Goal: Task Accomplishment & Management: Manage account settings

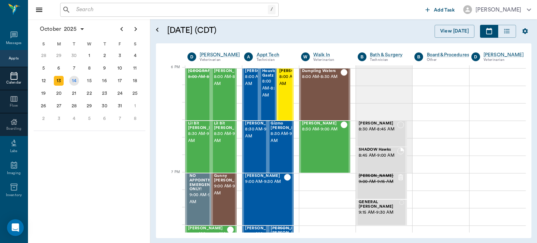
drag, startPoint x: 0, startPoint y: 0, endPoint x: 73, endPoint y: 80, distance: 108.4
click at [73, 80] on div "14" at bounding box center [74, 81] width 10 height 10
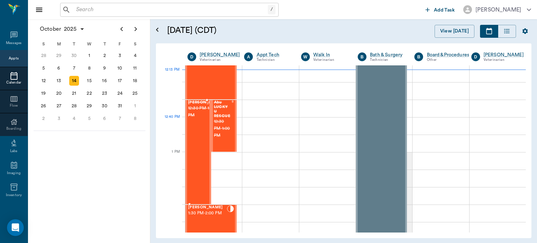
scroll to position [463, 0]
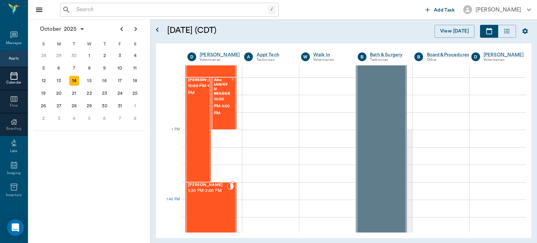
click at [220, 208] on div "[PERSON_NAME] 1:30 PM - 2:00 PM" at bounding box center [207, 208] width 39 height 51
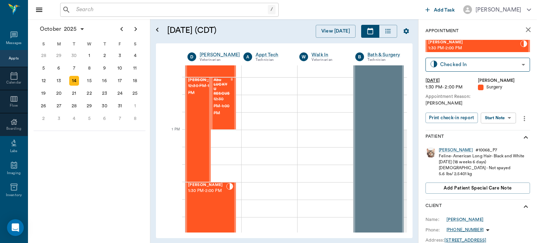
click at [513, 118] on body "/ ​ Add Task [PERSON_NAME] Nectar Messages Appts Calendar Flow Boarding Labs Im…" at bounding box center [268, 121] width 537 height 243
click at [494, 143] on button "Start Surgery" at bounding box center [493, 143] width 29 height 8
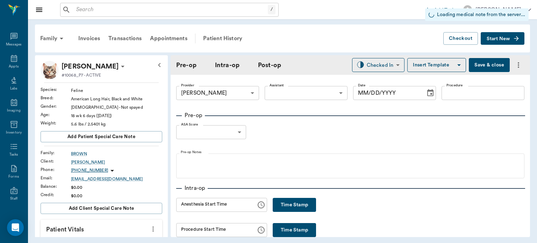
type input "63ec2f075fda476ae8351a4d"
type input "[DATE]"
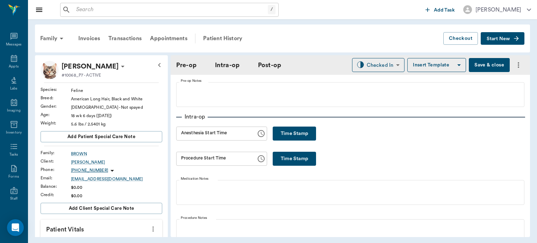
scroll to position [72, 0]
type input "hh:mm aa"
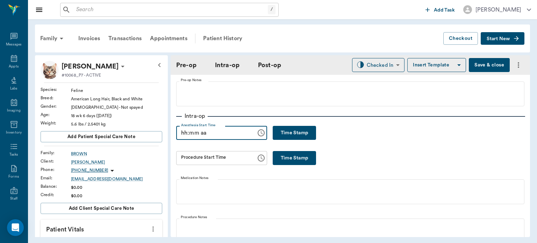
click at [238, 134] on input "hh:mm aa" at bounding box center [213, 133] width 75 height 14
click at [308, 154] on button "Time Stamp" at bounding box center [294, 158] width 43 height 14
type input "12:13 PM"
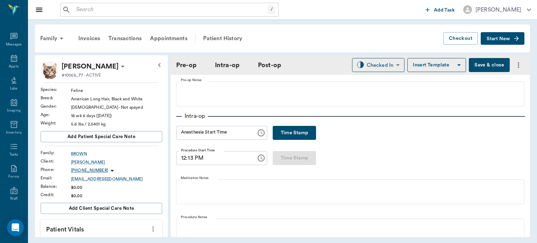
click at [278, 138] on button "Time Stamp" at bounding box center [294, 133] width 43 height 14
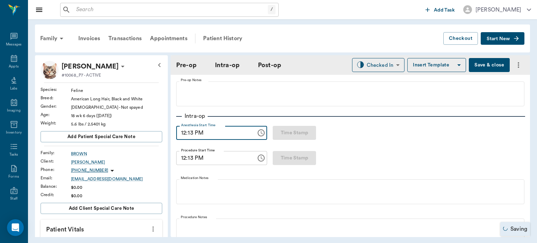
click at [240, 129] on input "12:13 PM" at bounding box center [213, 133] width 75 height 14
click at [190, 134] on input "12:13 PM" at bounding box center [213, 133] width 75 height 14
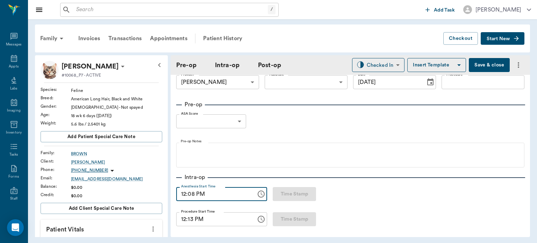
scroll to position [0, 0]
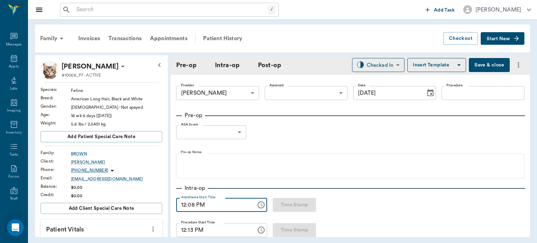
type input "12:08 PM"
click at [457, 86] on label "Procedure" at bounding box center [454, 85] width 16 height 5
click at [457, 86] on input "Procedure" at bounding box center [482, 93] width 83 height 14
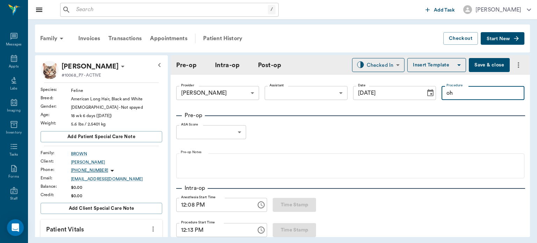
type input "o"
type input "OHE"
click at [315, 92] on body "/ ​ Add Task [PERSON_NAME] Nectar Messages Appts Labs Imaging Inventory Tasks F…" at bounding box center [268, 121] width 537 height 243
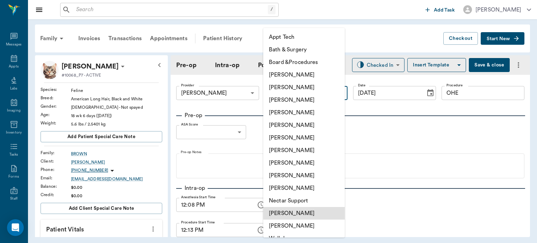
type input "6740bf97de10e07744acf1eb"
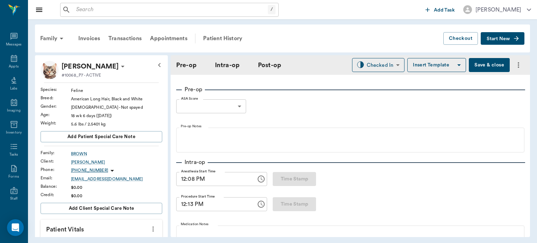
scroll to position [27, 0]
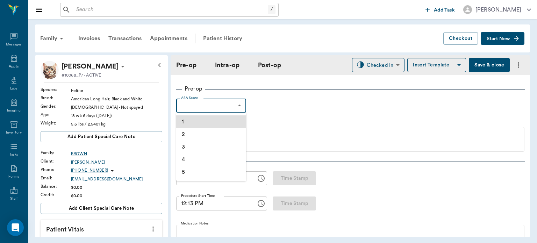
click at [242, 108] on body "/ ​ Add Task [PERSON_NAME] Nectar Messages Appts Labs Imaging Inventory Tasks F…" at bounding box center [268, 121] width 537 height 243
type input "1"
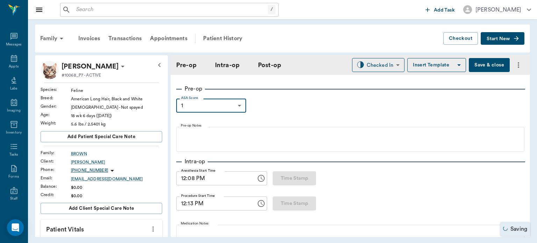
scroll to position [46, 0]
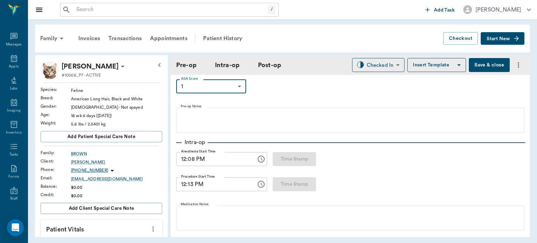
click at [242, 108] on fieldset "Pre-op Notes" at bounding box center [350, 119] width 348 height 28
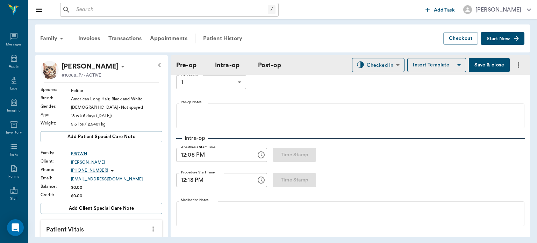
click at [448, 64] on button "Insert Template" at bounding box center [436, 65] width 59 height 14
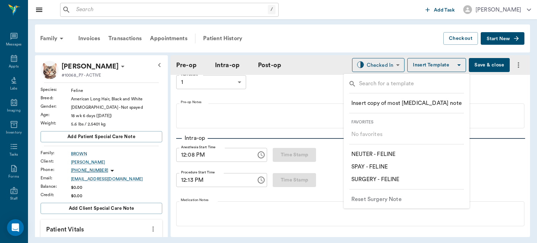
click at [382, 165] on p "​ SPAY - FELINE" at bounding box center [369, 167] width 36 height 8
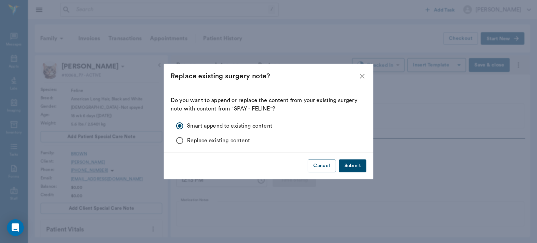
click at [222, 143] on span "Replace existing content" at bounding box center [218, 140] width 63 height 8
click at [187, 143] on input "Replace existing content" at bounding box center [179, 140] width 15 height 15
radio input "true"
click at [350, 168] on button "Submit" at bounding box center [353, 165] width 28 height 13
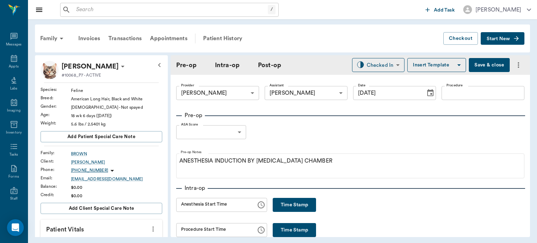
scroll to position [64, 0]
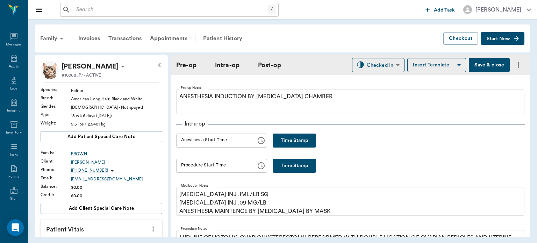
click at [302, 144] on button "Time Stamp" at bounding box center [294, 141] width 43 height 14
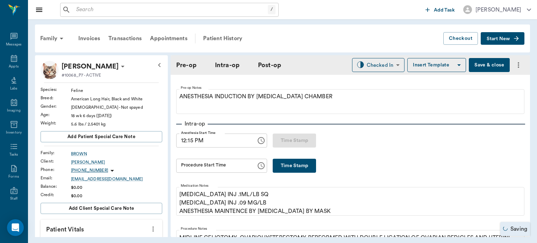
click at [193, 138] on input "12:15 PM" at bounding box center [213, 141] width 75 height 14
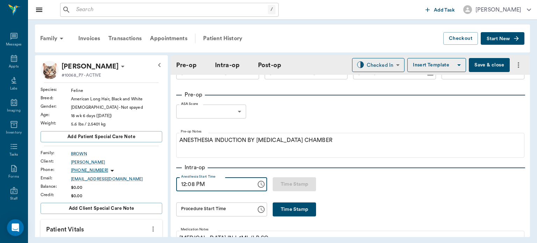
scroll to position [0, 0]
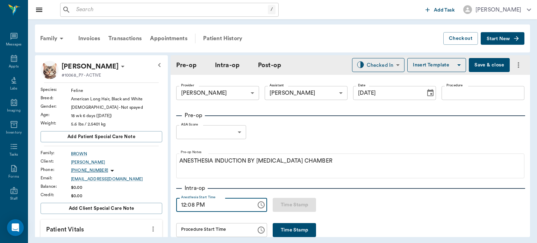
type input "12:08 PM"
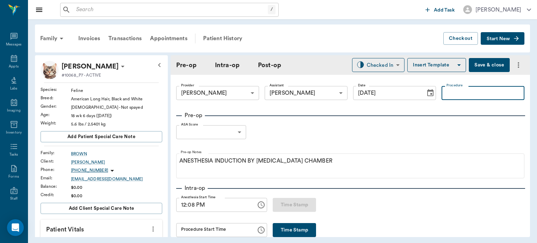
click at [490, 92] on input "Procedure" at bounding box center [482, 93] width 83 height 14
type input "o"
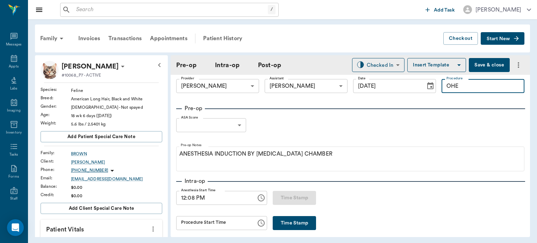
type input "OHE"
click at [228, 123] on body "/ ​ Add Task [PERSON_NAME] Nectar Messages Appts Labs Imaging Inventory Tasks F…" at bounding box center [268, 121] width 537 height 243
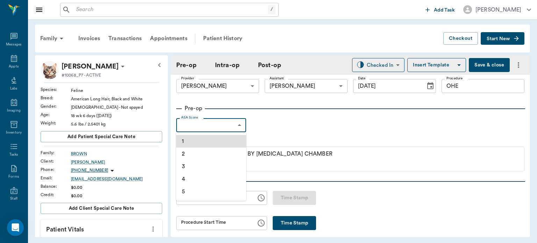
click at [208, 141] on li "1" at bounding box center [211, 141] width 70 height 13
type input "1"
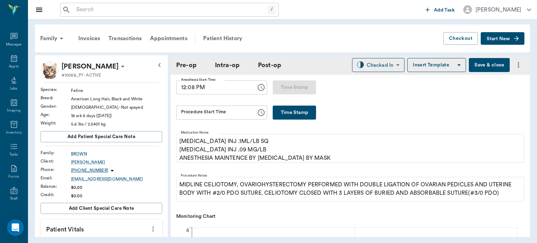
scroll to position [118, 0]
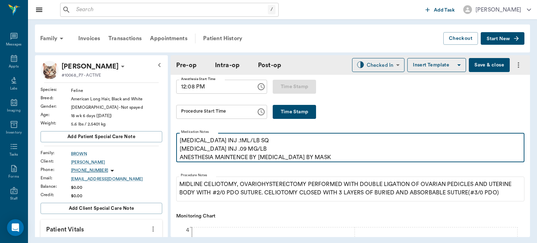
click at [350, 141] on p "[MEDICAL_DATA] INJ .1ML/LB SQ [MEDICAL_DATA] INJ .09 MG/LB ANESTHESIA MAINTENCE…" at bounding box center [350, 148] width 341 height 25
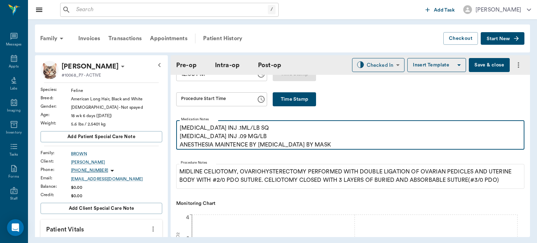
scroll to position [138, 0]
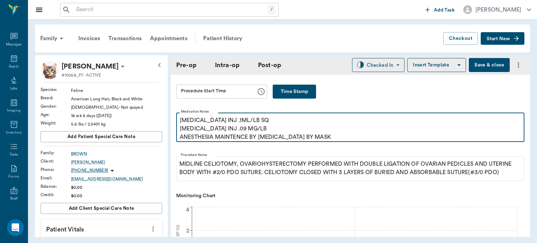
click at [350, 141] on p "[MEDICAL_DATA] INJ .1ML/LB SQ [MEDICAL_DATA] INJ .09 MG/LB ANESTHESIA MAINTENCE…" at bounding box center [350, 128] width 341 height 25
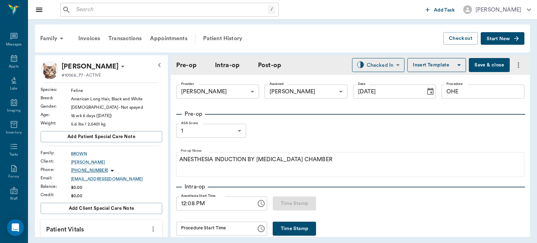
scroll to position [0, 0]
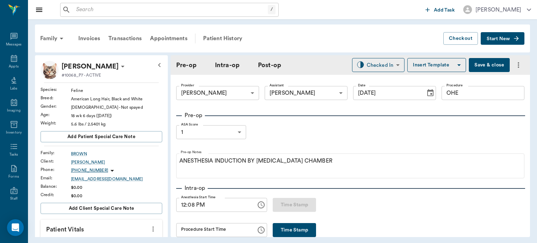
click at [537, 158] on div "Family Invoices Transactions Appointments Patient History Checkout Start New [P…" at bounding box center [282, 130] width 509 height 223
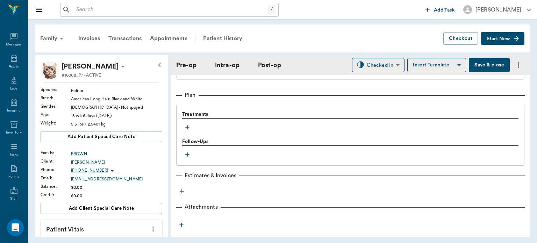
scroll to position [561, 0]
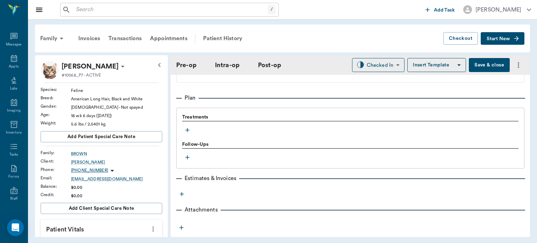
click at [187, 132] on icon "button" at bounding box center [187, 130] width 4 height 4
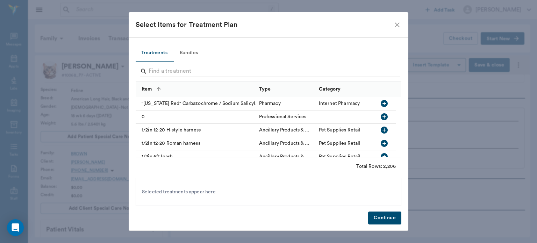
click at [192, 54] on button "Bundles" at bounding box center [188, 53] width 31 height 17
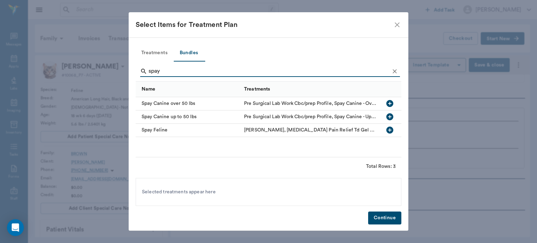
type input "spay"
click at [392, 132] on icon "button" at bounding box center [389, 130] width 7 height 7
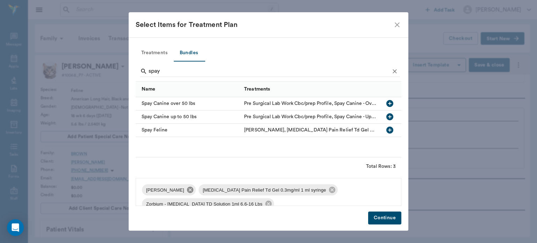
click at [190, 189] on icon at bounding box center [190, 190] width 6 height 6
click at [272, 190] on icon at bounding box center [275, 190] width 6 height 6
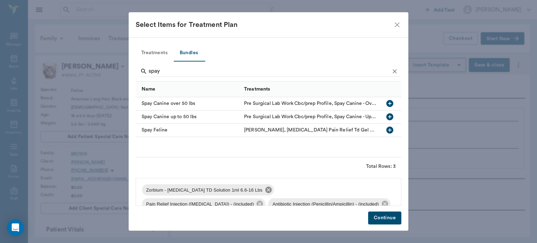
click at [265, 191] on icon at bounding box center [268, 190] width 6 height 6
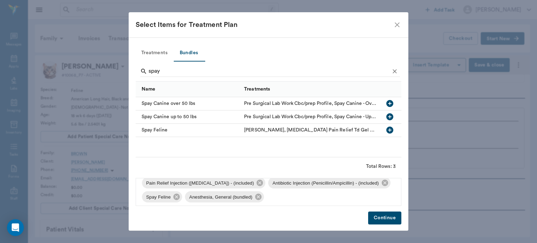
scroll to position [10, 0]
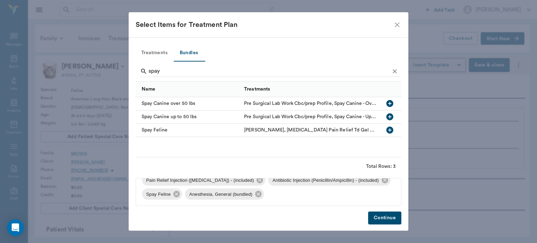
click at [389, 220] on button "Continue" at bounding box center [384, 217] width 33 height 13
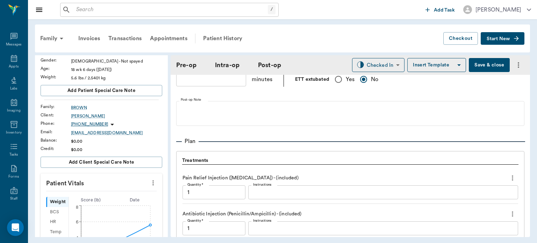
scroll to position [59, 0]
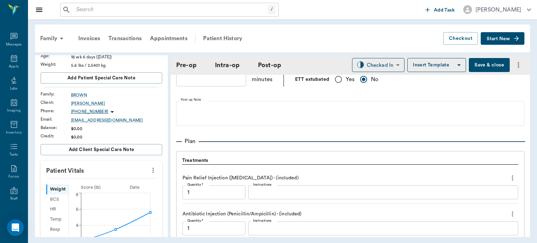
click at [150, 214] on icon "[DATE] 11AM 0 2 4 6 8" at bounding box center [110, 227] width 83 height 73
click at [149, 168] on icon "more" at bounding box center [153, 170] width 8 height 8
click at [124, 184] on span "Enter Vitals" at bounding box center [118, 181] width 59 height 7
click at [113, 194] on input "text" at bounding box center [101, 191] width 61 height 14
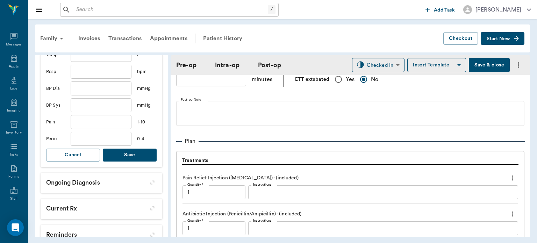
scroll to position [254, 0]
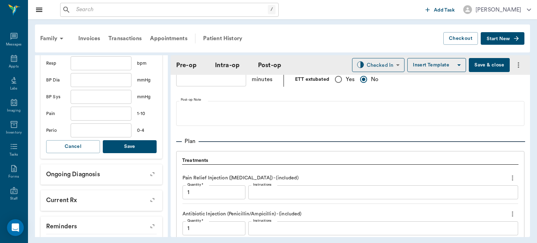
type input "5.5"
click at [137, 149] on button "Save" at bounding box center [130, 146] width 54 height 13
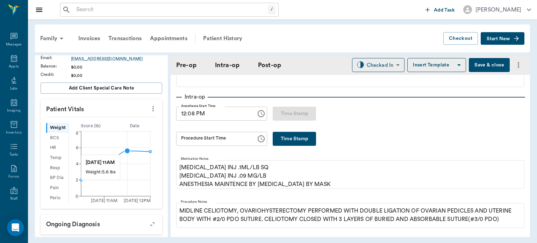
scroll to position [91, 0]
click at [299, 144] on button "Time Stamp" at bounding box center [294, 139] width 43 height 14
type input "12:35 PM"
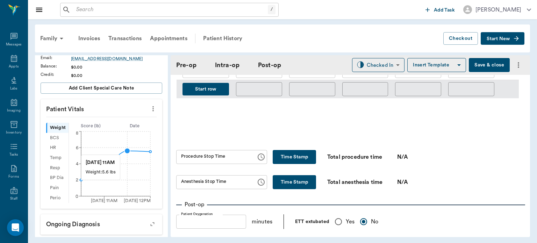
scroll to position [419, 0]
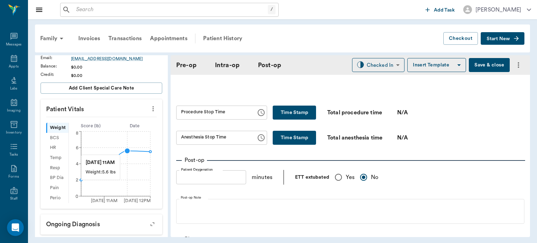
click at [294, 115] on button "Time Stamp" at bounding box center [294, 113] width 43 height 14
type input "01:05 PM"
click at [293, 143] on button "Time Stamp" at bounding box center [294, 138] width 43 height 14
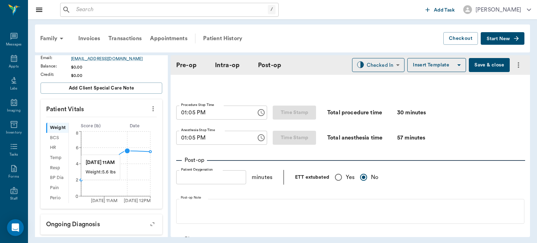
type input "01:05 PM"
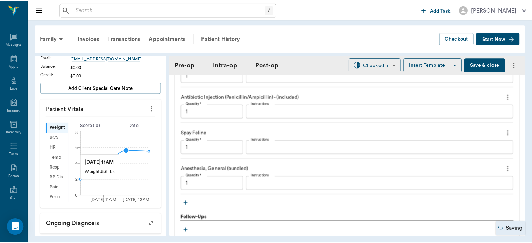
scroll to position [732, 0]
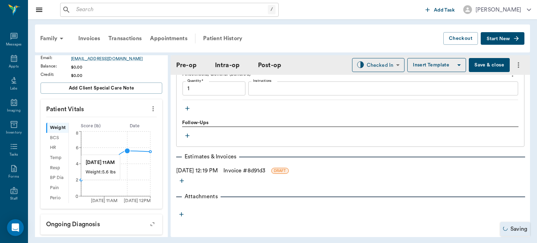
click at [242, 173] on link "Invoice # 8d91d3" at bounding box center [244, 170] width 42 height 8
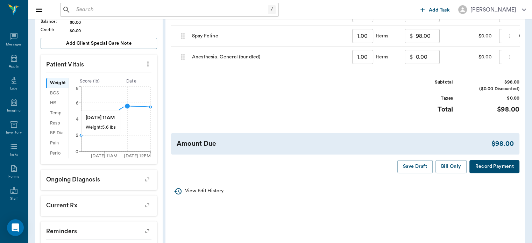
scroll to position [169, 0]
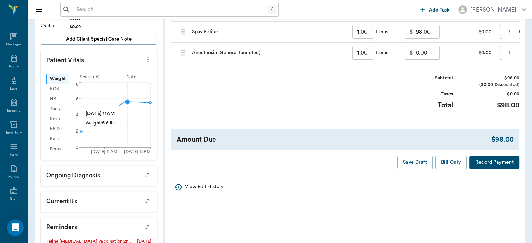
click at [456, 169] on button "Bill Only" at bounding box center [450, 162] width 31 height 13
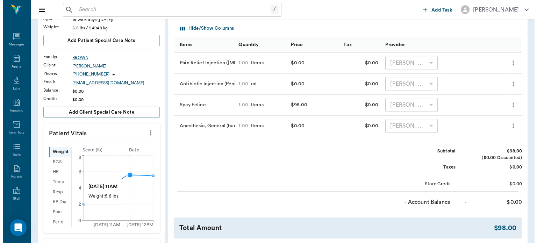
scroll to position [0, 0]
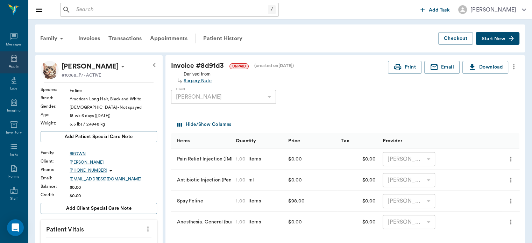
click at [10, 62] on icon at bounding box center [14, 58] width 8 height 8
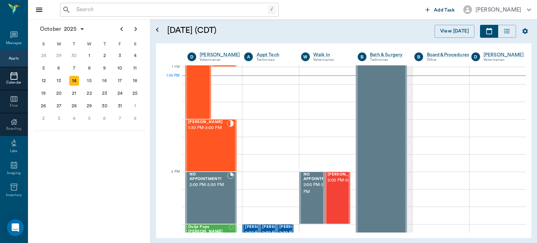
scroll to position [526, 0]
click at [217, 135] on div "[PERSON_NAME] 1:30 PM - 2:00 PM" at bounding box center [207, 145] width 39 height 51
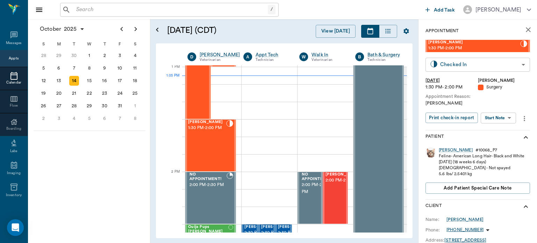
click at [484, 64] on body "/ ​ Add Task [PERSON_NAME] Nectar Messages Appts Calendar Flow Boarding Labs Im…" at bounding box center [268, 121] width 537 height 243
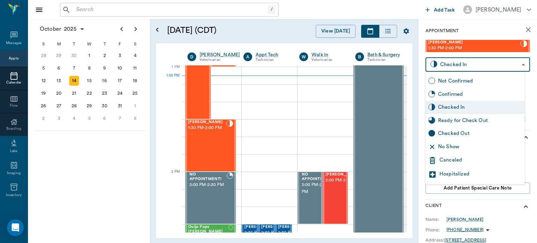
click at [473, 122] on div "Ready for Check Out" at bounding box center [480, 121] width 84 height 8
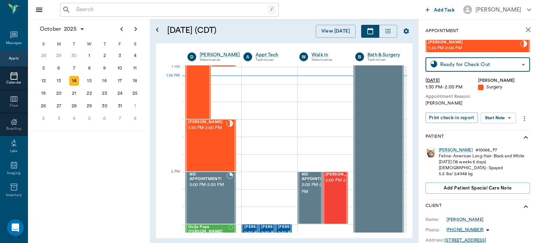
type input "READY_TO_CHECKOUT"
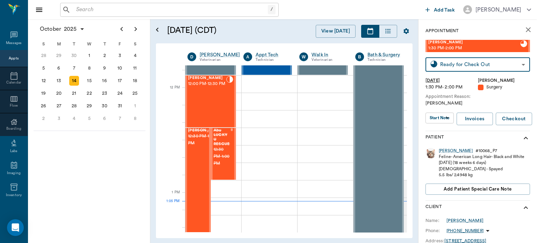
scroll to position [396, 0]
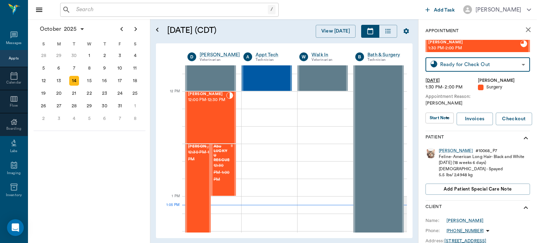
click at [222, 123] on div "[PERSON_NAME] 12:00 PM - 12:30 PM" at bounding box center [207, 117] width 38 height 51
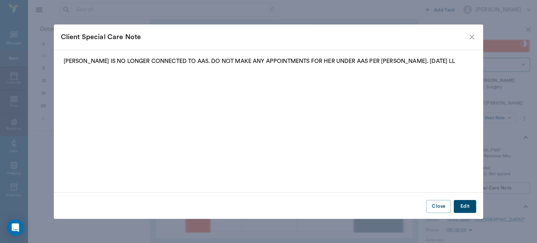
click at [474, 37] on icon "close" at bounding box center [472, 37] width 8 height 8
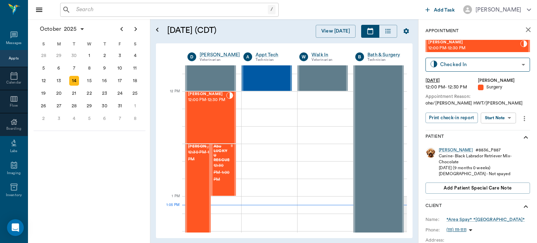
click at [501, 121] on body "/ ​ Add Task [PERSON_NAME] Nectar Messages Appts Calendar Flow Boarding Labs Im…" at bounding box center [268, 121] width 537 height 243
click at [502, 134] on button "Start SOAP" at bounding box center [491, 132] width 24 height 8
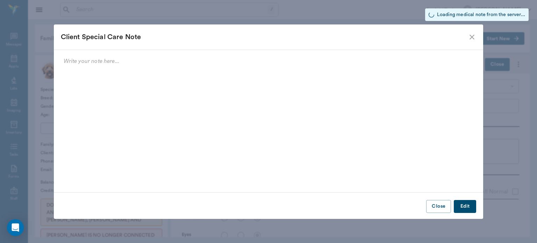
click at [473, 37] on icon "close" at bounding box center [472, 37] width 8 height 8
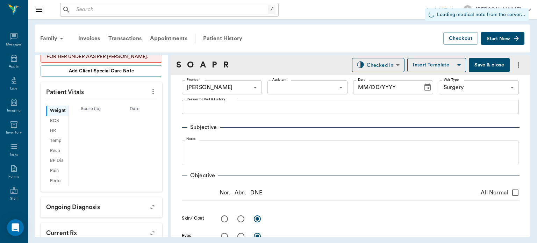
type input "63ec2f075fda476ae8351a4d"
type input "65d2be4f46e3a538d89b8c18"
type input "[DATE]"
type textarea "ohe/[PERSON_NAME] HWT/[PERSON_NAME]"
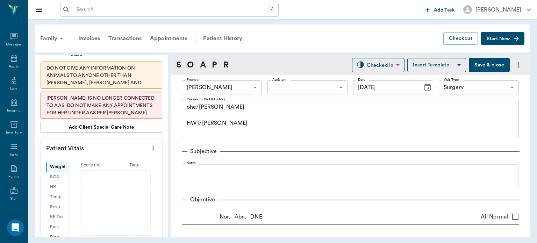
scroll to position [137, 0]
click at [152, 146] on icon "more" at bounding box center [152, 148] width 1 height 5
click at [127, 163] on li "Enlarge" at bounding box center [119, 168] width 70 height 13
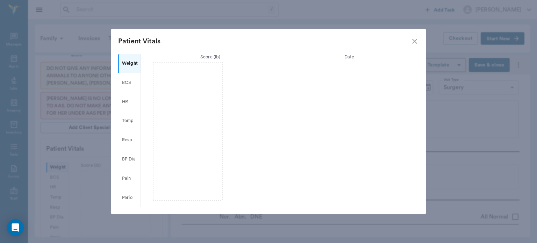
click at [417, 41] on icon "close" at bounding box center [414, 41] width 8 height 8
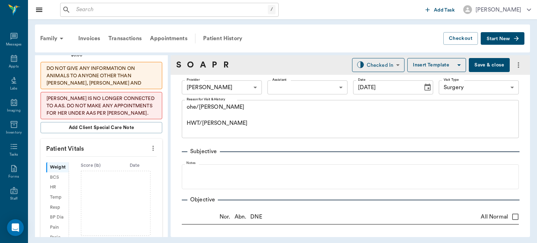
click at [149, 144] on icon "more" at bounding box center [153, 148] width 8 height 8
click at [125, 158] on span "Enter Vitals" at bounding box center [118, 155] width 59 height 7
click at [109, 167] on input "text" at bounding box center [101, 169] width 61 height 14
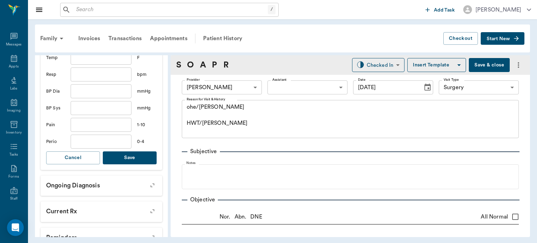
scroll to position [299, 0]
type input "44.3"
click at [122, 155] on button "Save" at bounding box center [130, 157] width 54 height 13
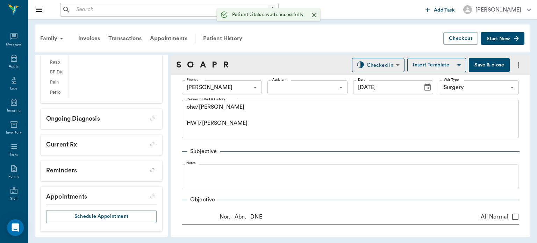
click at [279, 89] on body "/ ​ Add Task [PERSON_NAME] Nectar Messages Appts Labs Imaging Inventory Tasks F…" at bounding box center [268, 121] width 537 height 243
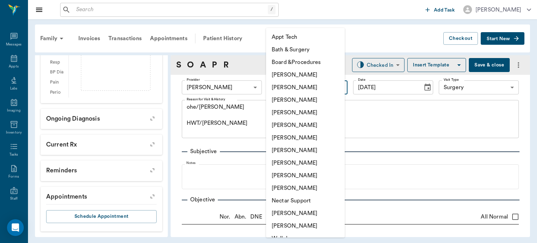
click at [283, 152] on li "[PERSON_NAME]" at bounding box center [305, 150] width 79 height 13
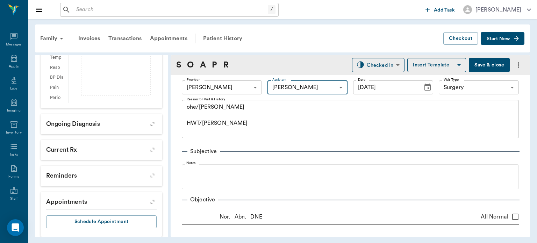
type input "682b670d8bdc6f7f8feef3db"
click at [472, 88] on body "/ ​ Add Task [PERSON_NAME] Nectar Messages Appts Labs Imaging Inventory Tasks F…" at bounding box center [268, 121] width 537 height 243
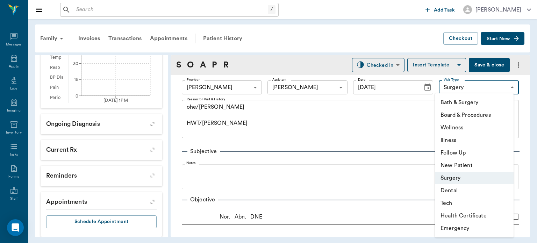
click at [390, 132] on div at bounding box center [268, 121] width 537 height 243
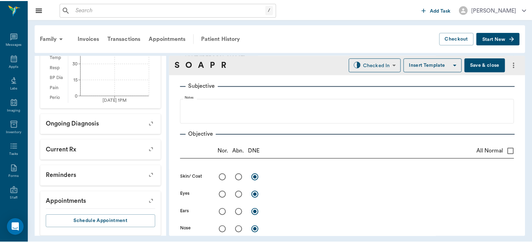
scroll to position [63, 0]
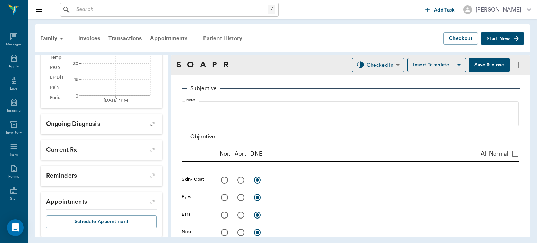
click at [223, 35] on div "Patient History" at bounding box center [223, 38] width 48 height 17
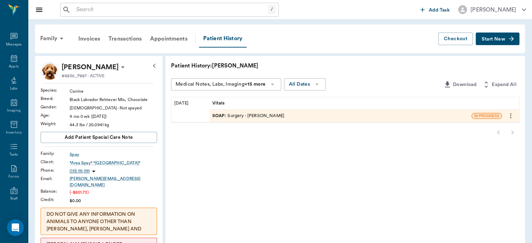
click at [510, 117] on icon "more" at bounding box center [510, 115] width 1 height 5
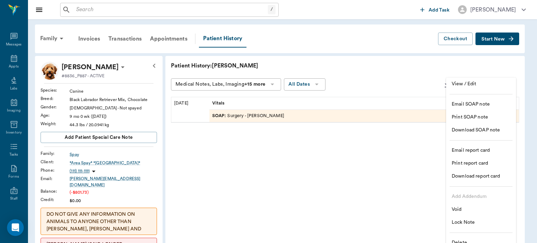
click at [471, 240] on span "Delete" at bounding box center [481, 242] width 59 height 7
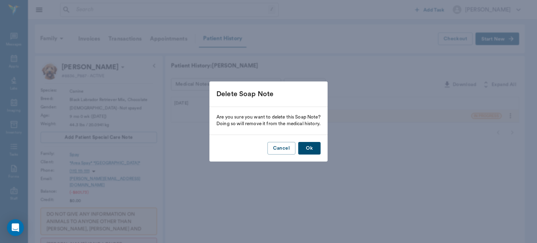
click at [313, 150] on button "Ok" at bounding box center [309, 148] width 22 height 13
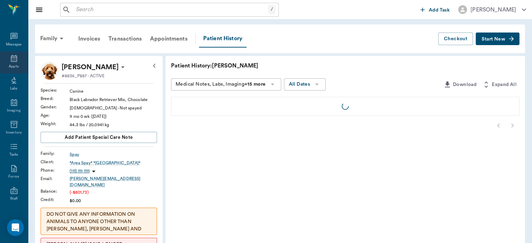
click at [13, 60] on icon at bounding box center [14, 58] width 6 height 7
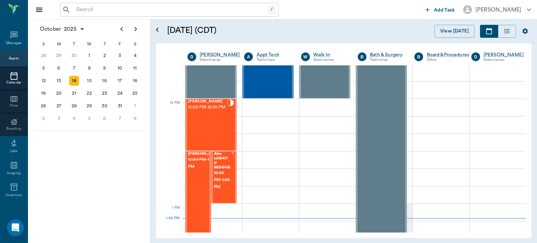
scroll to position [385, 0]
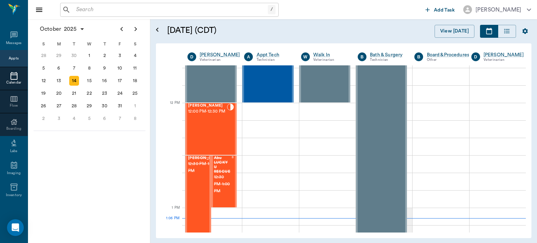
click at [217, 132] on div "[PERSON_NAME] 12:00 PM - 12:30 PM" at bounding box center [207, 128] width 39 height 51
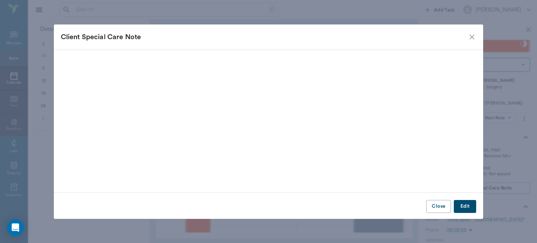
click at [507, 119] on div "Client Special Care Note Close Edit" at bounding box center [268, 121] width 537 height 243
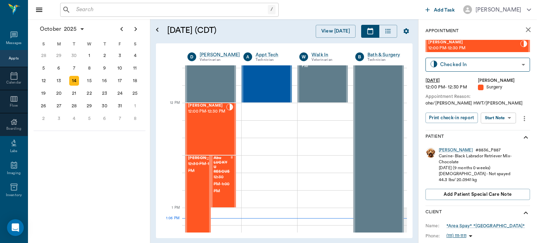
click at [503, 118] on body "/ ​ Add Task [PERSON_NAME] Nectar Messages Appts Calendar Flow Boarding Labs Im…" at bounding box center [268, 121] width 537 height 243
click at [506, 145] on button "Start Surgery" at bounding box center [493, 143] width 29 height 8
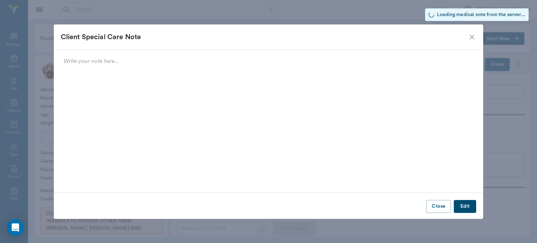
click at [473, 37] on icon "close" at bounding box center [472, 37] width 8 height 8
click at [473, 37] on button "Checkout" at bounding box center [460, 38] width 35 height 13
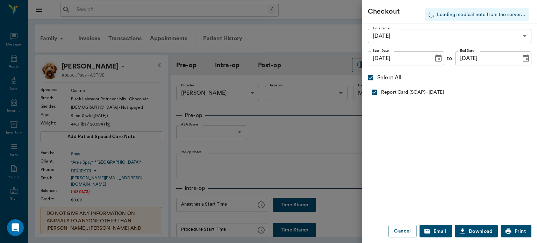
type input "63ec2f075fda476ae8351a4d"
click at [407, 235] on button "Cancel" at bounding box center [402, 231] width 28 height 13
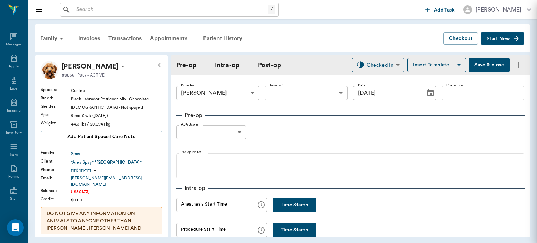
type input "[DATE]"
click at [283, 91] on div at bounding box center [268, 121] width 537 height 243
click at [316, 92] on body "/ ​ Add Task [PERSON_NAME] Nectar Messages Appts Labs Imaging Inventory Tasks F…" at bounding box center [268, 121] width 537 height 243
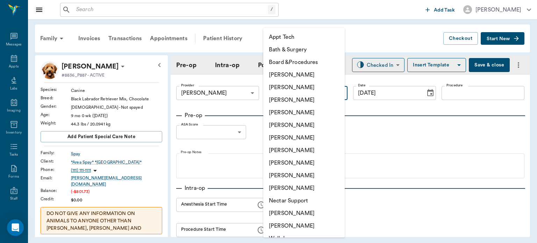
click at [293, 152] on li "[PERSON_NAME]" at bounding box center [303, 150] width 81 height 13
type input "682b670d8bdc6f7f8feef3db"
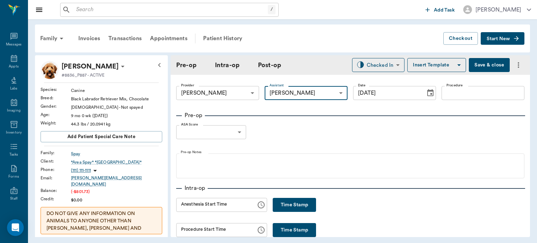
click at [481, 95] on input "Procedure" at bounding box center [482, 93] width 83 height 14
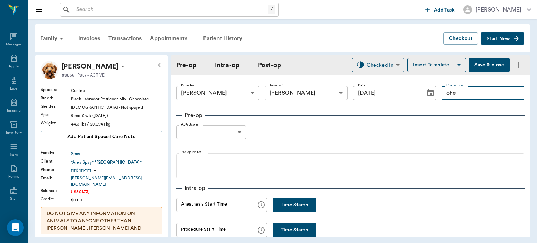
type input "ohe"
click at [308, 204] on button "Time Stamp" at bounding box center [294, 205] width 43 height 14
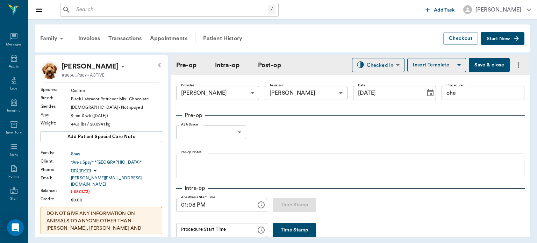
click at [192, 207] on input "01:08 PM" at bounding box center [213, 205] width 75 height 14
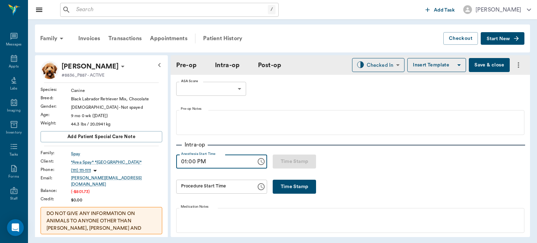
scroll to position [64, 0]
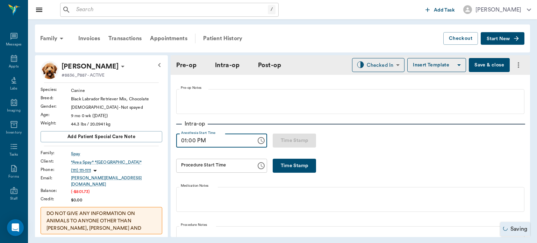
type input "01:00 PM"
click at [299, 169] on button "Time Stamp" at bounding box center [294, 166] width 43 height 14
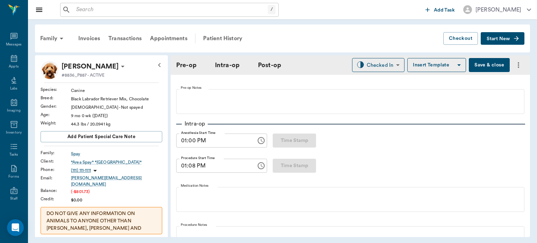
click at [194, 167] on input "01:08 PM" at bounding box center [213, 166] width 75 height 14
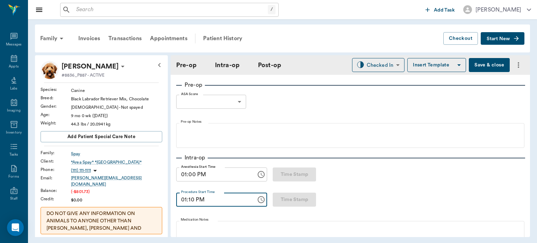
scroll to position [0, 0]
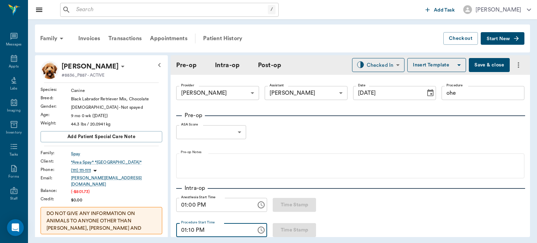
type input "01:10 PM"
click at [469, 93] on input "ohe" at bounding box center [482, 93] width 83 height 14
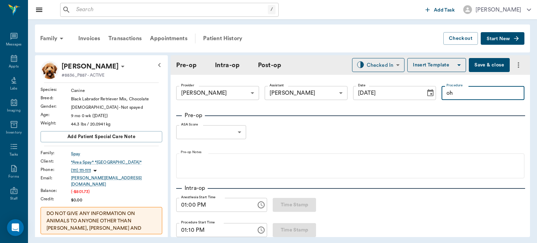
type input "o"
type input "OHE"
click at [225, 131] on body "/ ​ Add Task [PERSON_NAME] Nectar Messages Appts Labs Imaging Inventory Tasks F…" at bounding box center [268, 121] width 537 height 243
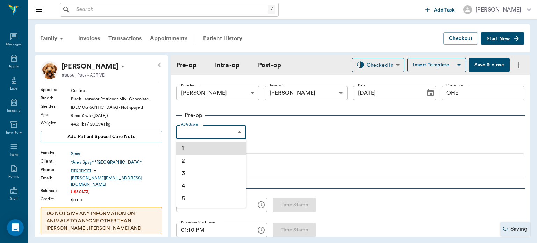
click at [204, 159] on li "2" at bounding box center [211, 161] width 70 height 13
type input "2"
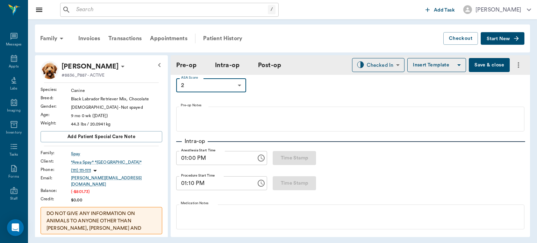
scroll to position [35, 0]
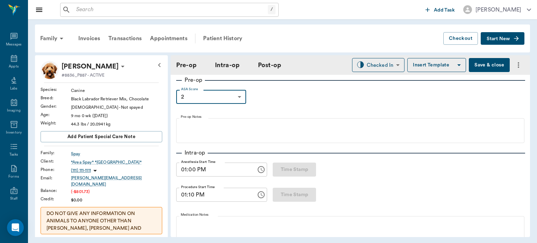
click at [433, 67] on button "Insert Template" at bounding box center [436, 65] width 59 height 14
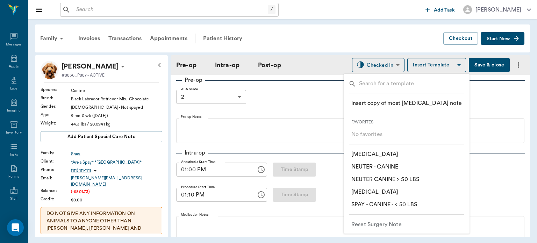
click at [417, 205] on p "​ SPAY - CANINE - < 50 LBS" at bounding box center [384, 204] width 66 height 8
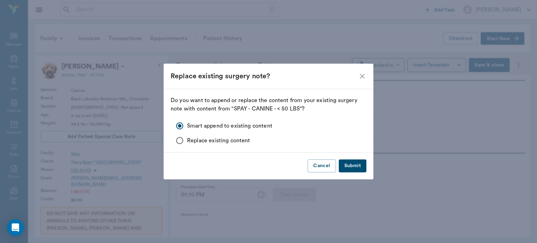
click at [362, 167] on button "Submit" at bounding box center [353, 165] width 28 height 13
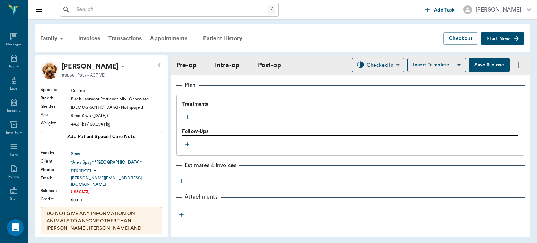
scroll to position [581, 0]
click at [185, 119] on icon "button" at bounding box center [187, 116] width 7 height 7
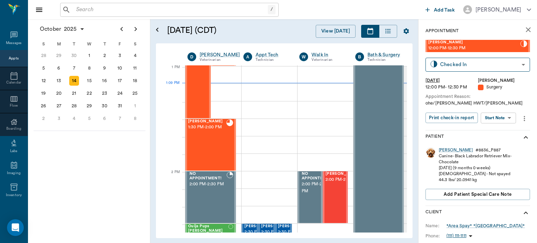
scroll to position [525, 0]
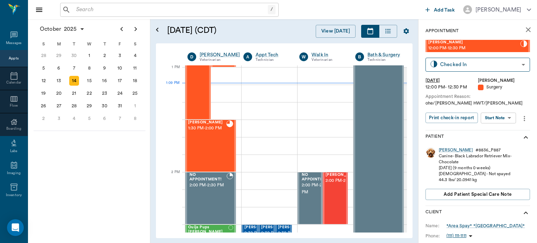
click at [505, 118] on body "/ ​ Add Task [PERSON_NAME] Nectar Messages Appts Calendar Flow Boarding Labs Im…" at bounding box center [268, 121] width 537 height 243
click at [505, 147] on button "View Surgery" at bounding box center [493, 143] width 29 height 8
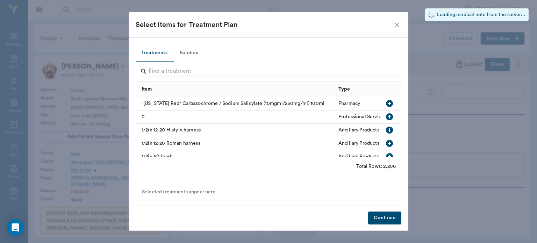
click at [184, 54] on button "Bundles" at bounding box center [188, 53] width 31 height 17
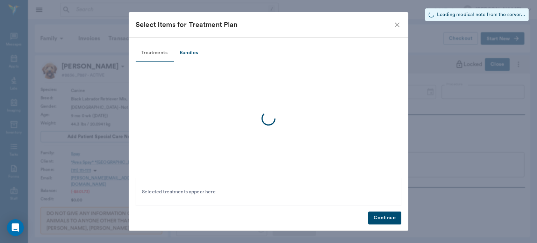
click at [199, 51] on button "Bundles" at bounding box center [188, 53] width 31 height 17
type input "63ec2f075fda476ae8351a4d"
type input "682b670d8bdc6f7f8feef3db"
type input "OHE"
type input "2"
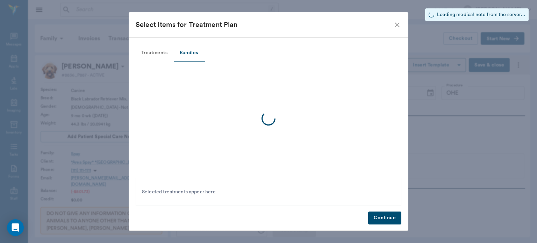
type input "[DATE]"
type input "01:00 PM"
type input "01:10 PM"
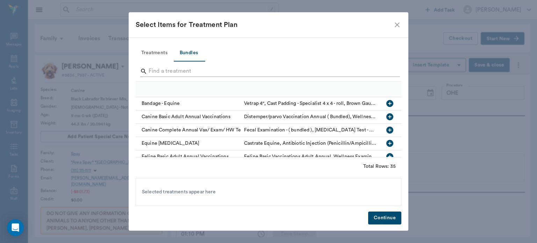
click at [249, 73] on input "Search" at bounding box center [269, 71] width 241 height 11
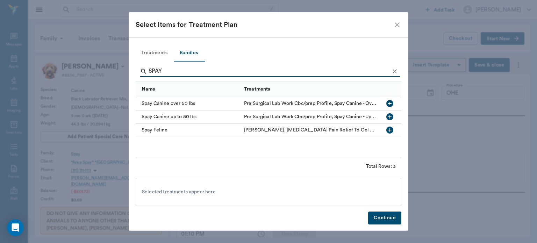
type input "SPAY"
click at [390, 118] on icon "button" at bounding box center [389, 116] width 7 height 7
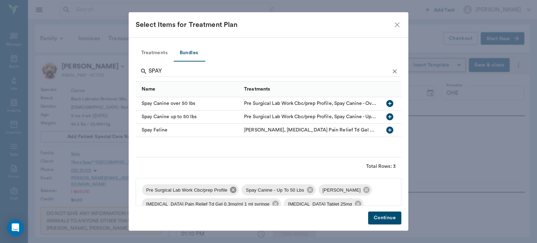
click at [234, 192] on icon at bounding box center [233, 190] width 6 height 6
click at [264, 191] on icon at bounding box center [267, 190] width 6 height 6
click at [348, 188] on icon at bounding box center [352, 190] width 8 height 8
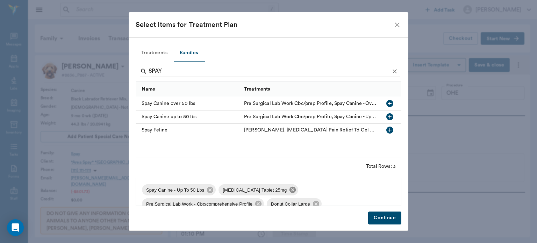
click at [289, 192] on icon at bounding box center [292, 190] width 6 height 6
click at [332, 190] on icon at bounding box center [335, 190] width 8 height 8
click at [260, 191] on span "Donut Collar Large" at bounding box center [242, 190] width 48 height 7
click at [266, 191] on icon at bounding box center [268, 190] width 8 height 8
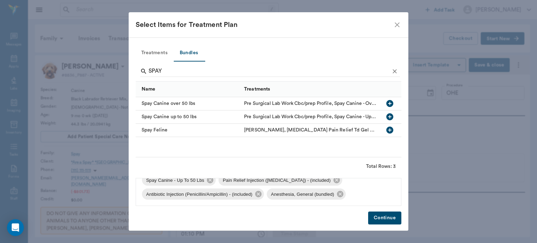
click at [395, 221] on button "Continue" at bounding box center [384, 217] width 33 height 13
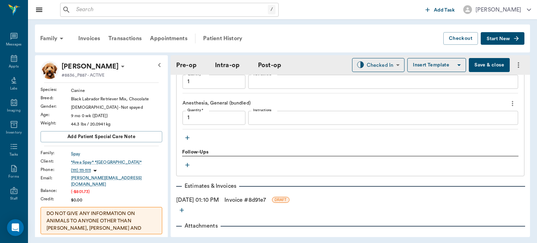
scroll to position [732, 0]
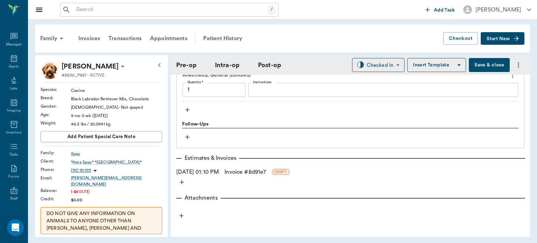
click at [189, 113] on icon "button" at bounding box center [187, 109] width 7 height 7
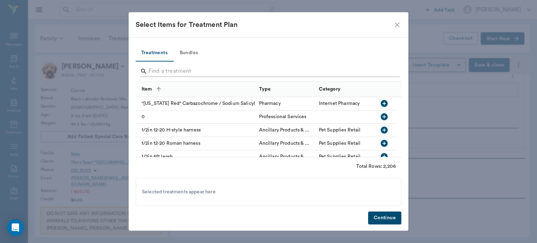
click at [224, 73] on input "Search" at bounding box center [269, 71] width 241 height 11
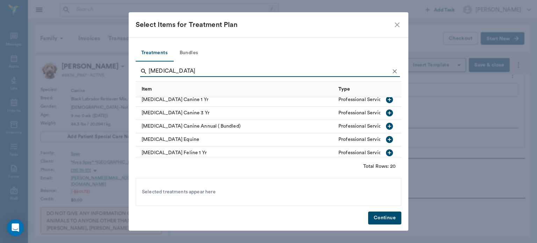
scroll to position [124, 0]
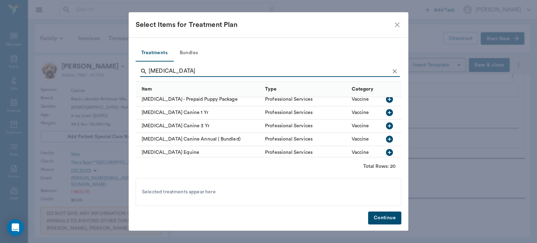
type input "[MEDICAL_DATA]"
click at [386, 115] on icon "button" at bounding box center [389, 112] width 7 height 7
click at [394, 69] on icon "Clear" at bounding box center [394, 71] width 7 height 7
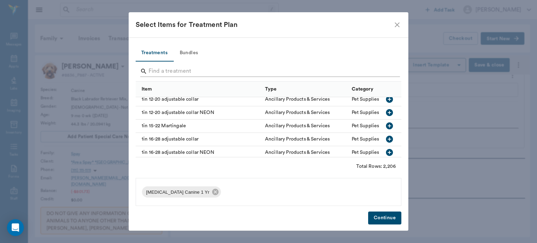
click at [377, 70] on input "Search" at bounding box center [269, 71] width 241 height 11
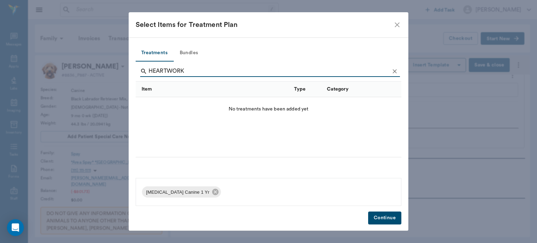
scroll to position [0, 0]
type input "[MEDICAL_DATA]"
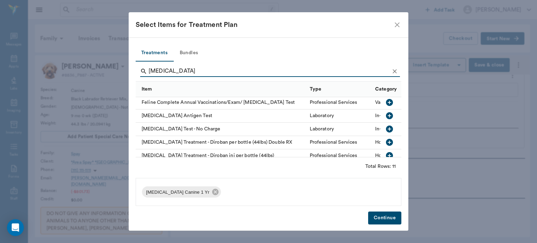
scroll to position [17, 0]
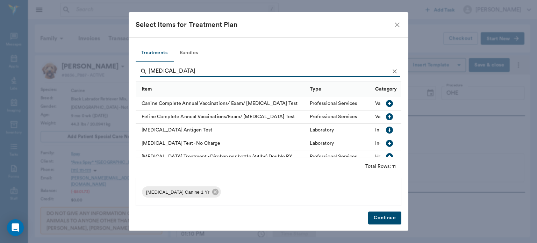
type input "[MEDICAL_DATA]"
click at [387, 127] on icon "button" at bounding box center [389, 130] width 7 height 7
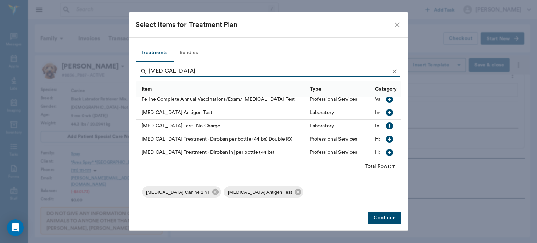
click at [385, 214] on button "Continue" at bounding box center [384, 217] width 33 height 13
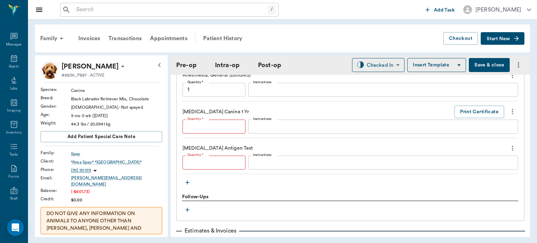
type input "1"
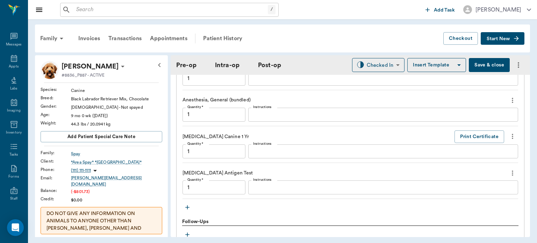
scroll to position [708, 0]
click at [275, 191] on textarea "Instructions" at bounding box center [383, 187] width 260 height 8
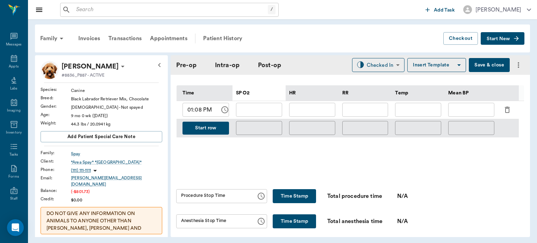
scroll to position [323, 0]
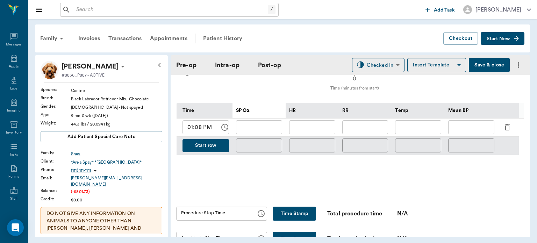
type textarea "NEGATIVE"
click at [268, 128] on input "text" at bounding box center [259, 127] width 46 height 14
type input "91"
click at [319, 134] on input "text" at bounding box center [312, 127] width 46 height 14
type input "92"
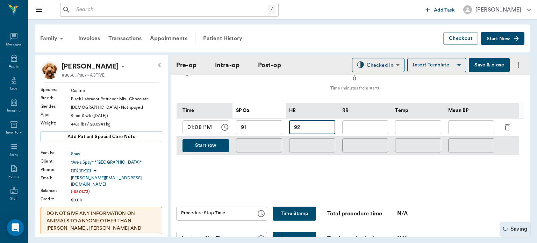
click at [379, 133] on input "text" at bounding box center [365, 127] width 46 height 14
type input "10"
click at [470, 130] on input "text" at bounding box center [471, 127] width 46 height 14
type input "60"
click at [215, 152] on button "Start row" at bounding box center [205, 145] width 46 height 13
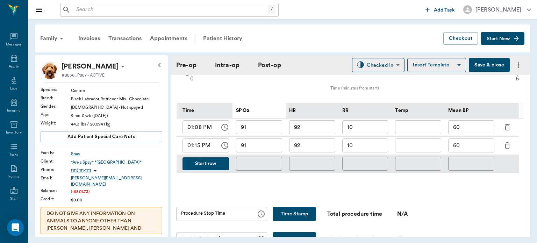
click at [260, 152] on input "91" at bounding box center [259, 145] width 46 height 14
type input "93"
click at [327, 151] on input "92" at bounding box center [312, 145] width 46 height 14
type input "91"
click at [472, 148] on input "60" at bounding box center [471, 145] width 46 height 14
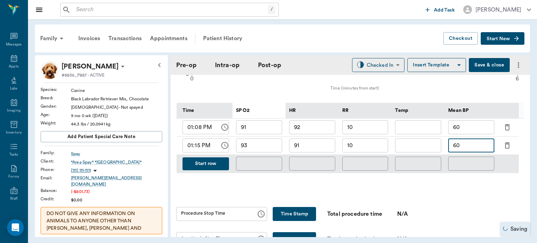
type input "6"
type input "66"
click at [220, 168] on button "Start row" at bounding box center [205, 163] width 46 height 13
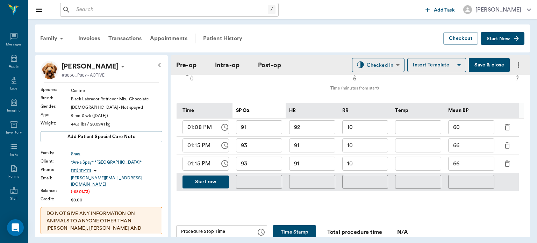
click at [196, 170] on input "01:15 PM" at bounding box center [198, 164] width 33 height 14
click at [258, 165] on input "93" at bounding box center [259, 164] width 46 height 14
type input "01:20 PM"
click at [316, 166] on input "91" at bounding box center [312, 164] width 46 height 14
type input "92"
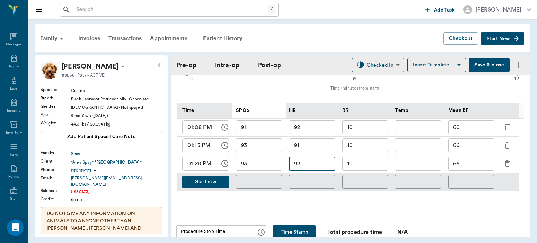
click at [375, 169] on input "10" at bounding box center [365, 164] width 46 height 14
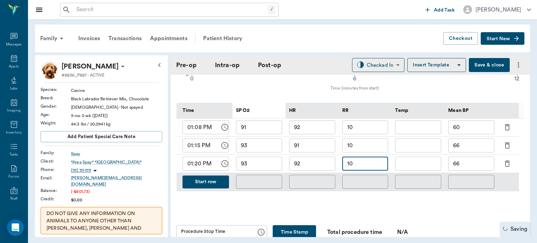
click at [474, 168] on input "66" at bounding box center [471, 164] width 46 height 14
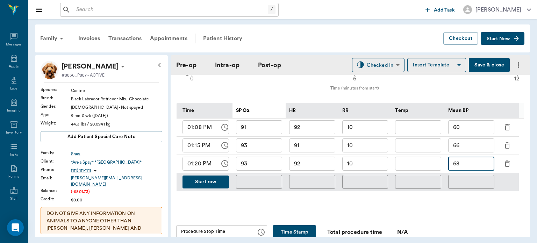
type input "68"
click at [261, 167] on input "93" at bounding box center [259, 164] width 46 height 14
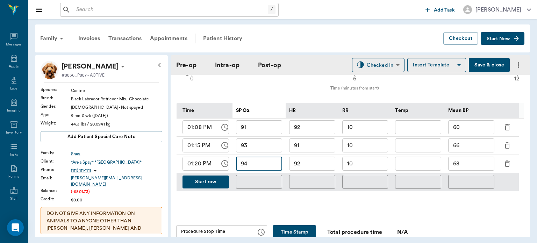
type input "94"
click at [314, 164] on input "92" at bounding box center [312, 164] width 46 height 14
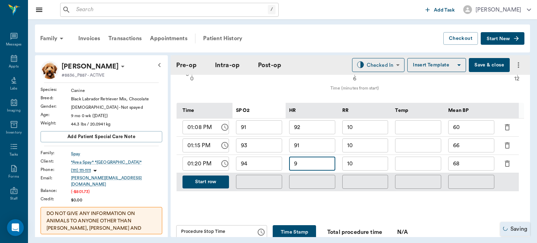
type input "9"
type input "89"
click at [468, 169] on input "68" at bounding box center [471, 164] width 46 height 14
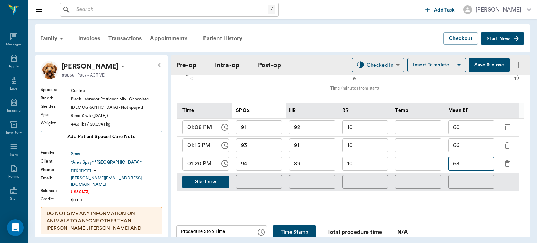
type input "6"
type input "76"
click at [212, 188] on button "Start row" at bounding box center [205, 181] width 46 height 13
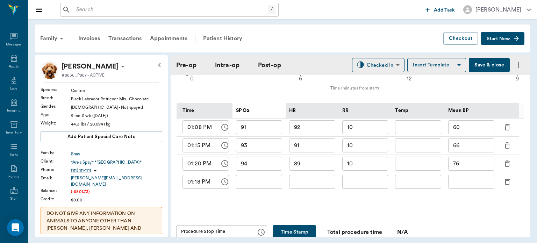
type input "94"
type input "89"
type input "10"
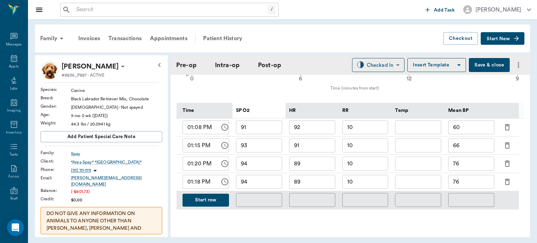
click at [256, 187] on input "94" at bounding box center [259, 182] width 46 height 14
click at [476, 185] on input "76" at bounding box center [471, 182] width 46 height 14
type input "72"
click at [318, 188] on input "89" at bounding box center [312, 182] width 46 height 14
type input "8"
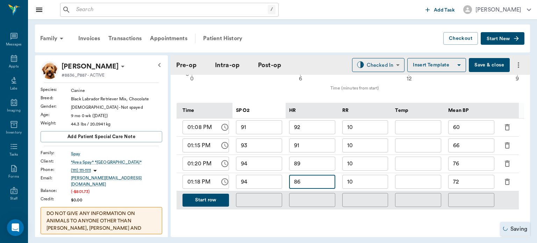
type input "86"
click at [263, 186] on input "94" at bounding box center [259, 182] width 46 height 14
type input "91"
click at [211, 204] on button "Start row" at bounding box center [205, 200] width 46 height 13
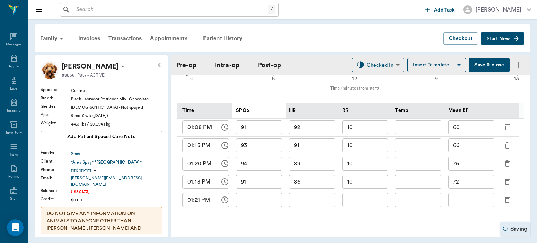
type input "91"
type input "86"
type input "10"
type input "72"
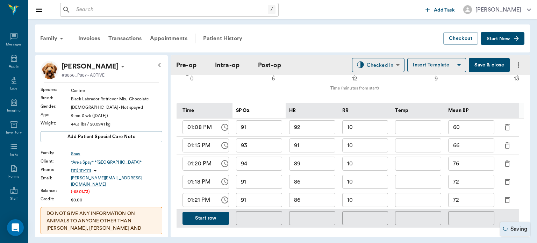
click at [260, 206] on input "91" at bounding box center [259, 200] width 46 height 14
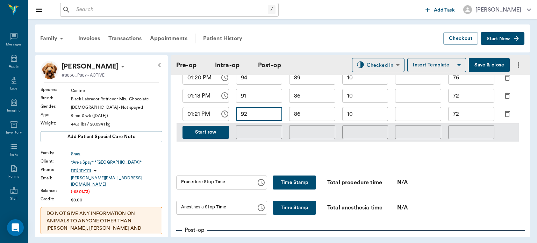
type input "92"
click at [310, 161] on div "Monitoring Chart 0 6 12 9 13 Time (minutes from start) 0 25 50 100 SP O2 0 Time…" at bounding box center [350, 40] width 348 height 250
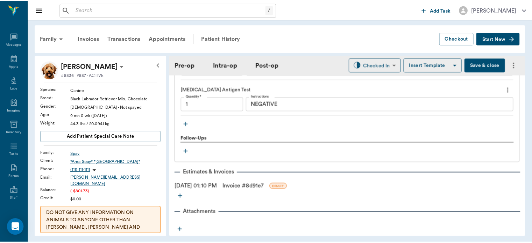
scroll to position [863, 0]
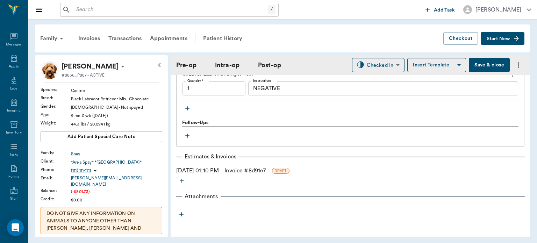
click at [248, 175] on link "Invoice # 8d91e7" at bounding box center [245, 170] width 42 height 8
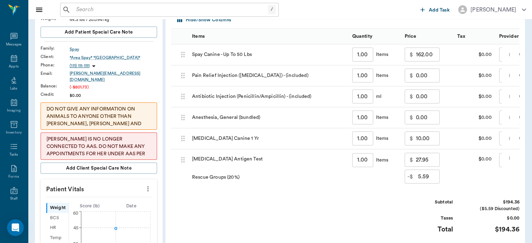
scroll to position [105, 0]
click at [431, 179] on input "5.59" at bounding box center [429, 176] width 22 height 14
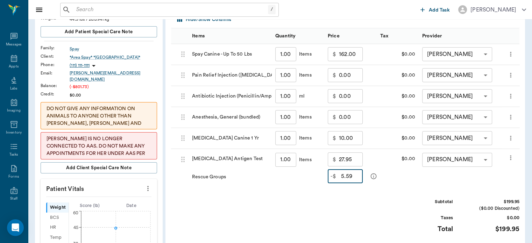
click at [350, 173] on input "5.59" at bounding box center [352, 176] width 22 height 14
click at [333, 200] on div "Subtotal $199.95 ($0.00 Discounted) Taxes $0.00 Total $199.95" at bounding box center [345, 220] width 348 height 43
type input "0.00"
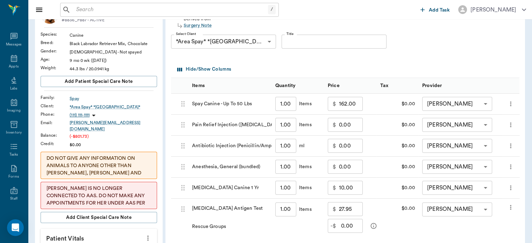
scroll to position [21, 0]
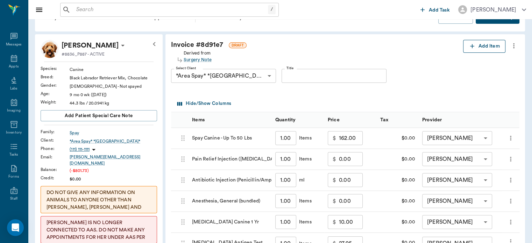
click at [488, 45] on button "Add Item" at bounding box center [484, 46] width 42 height 13
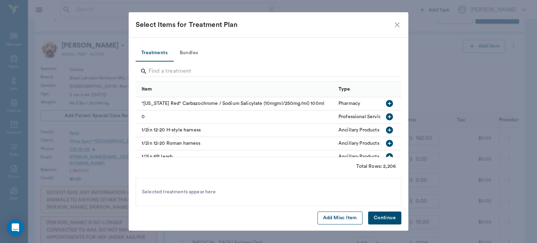
click at [345, 217] on button "Add Misc Item" at bounding box center [339, 217] width 45 height 13
click at [333, 222] on button "Add Misc Item" at bounding box center [339, 217] width 45 height 13
click at [248, 195] on icon at bounding box center [247, 192] width 6 height 6
click at [386, 220] on button "Continue" at bounding box center [384, 217] width 33 height 13
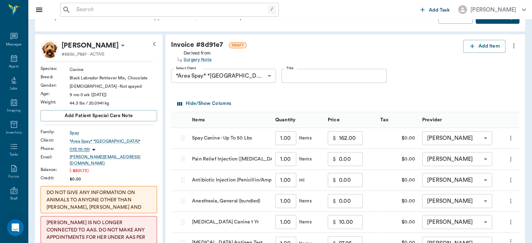
scroll to position [237, 0]
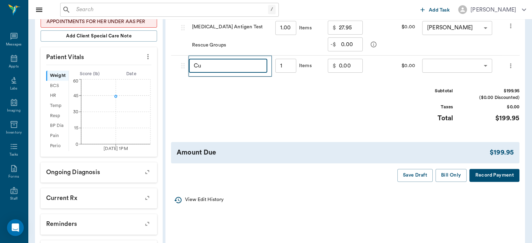
type input "C"
type input "DISCOUN"
type input "1.00"
type input "DISCOUNT"
click at [345, 69] on input "0.00" at bounding box center [351, 66] width 24 height 14
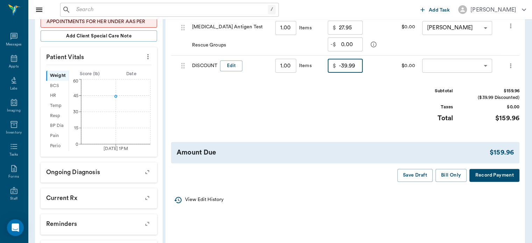
type input "-39.99"
click at [366, 112] on div "Subtotal $159.96 ($39.99 Discounted) Taxes $0.00 Total $159.96" at bounding box center [345, 109] width 348 height 43
click at [456, 67] on body "/ ​ Add Task Dr. Bert Ellsworth Nectar Messages Appts Labs Imaging Inventory Ta…" at bounding box center [266, 30] width 532 height 535
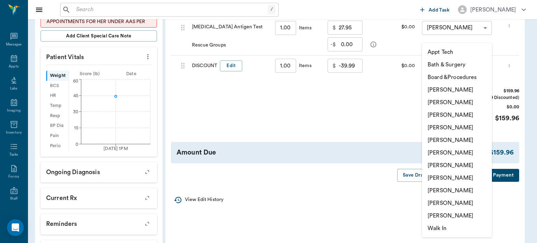
click at [468, 168] on li "[PERSON_NAME]" at bounding box center [457, 165] width 70 height 13
type input "none-682b670d8bdc6f7f8feef3db"
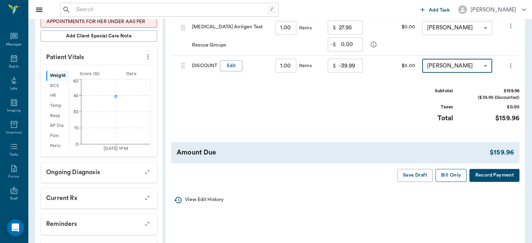
click at [460, 175] on button "Bill Only" at bounding box center [450, 175] width 31 height 13
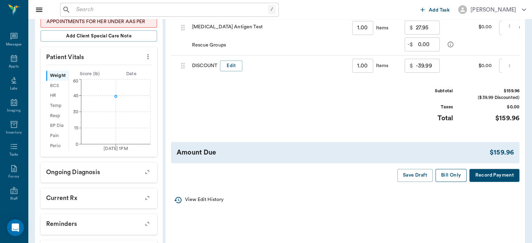
click at [457, 182] on button "Bill Only" at bounding box center [450, 175] width 31 height 13
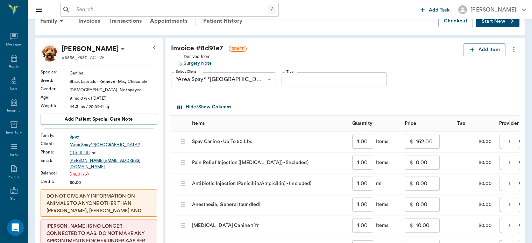
scroll to position [0, 0]
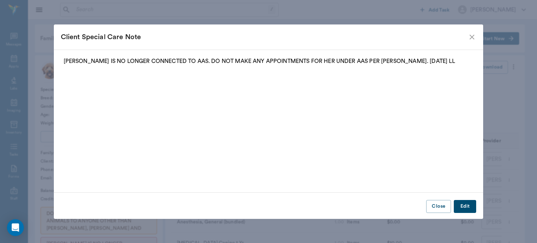
click at [473, 39] on icon "close" at bounding box center [472, 37] width 8 height 8
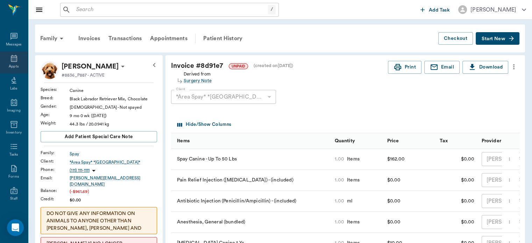
click at [12, 65] on div "Appts" at bounding box center [14, 66] width 10 height 5
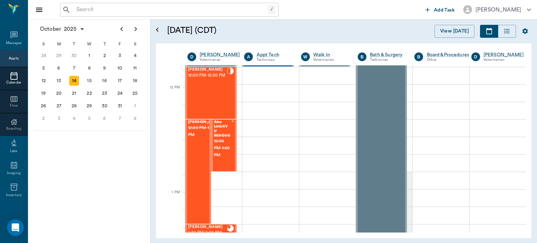
scroll to position [398, 0]
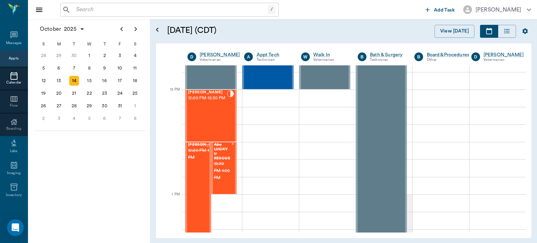
click at [211, 116] on div "[PERSON_NAME] 12:00 PM - 12:30 PM" at bounding box center [207, 115] width 39 height 51
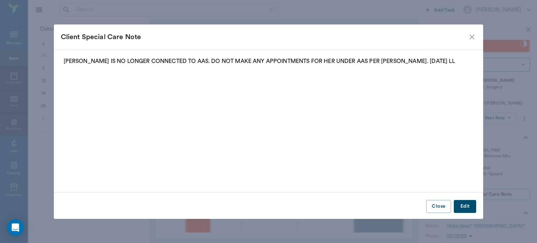
click at [472, 34] on icon "close" at bounding box center [472, 37] width 8 height 8
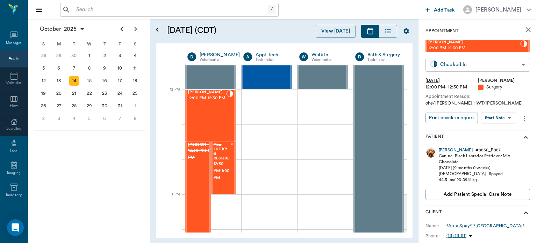
click at [493, 67] on body "/ ​ Add Task Dr. Bert Ellsworth Nectar Messages Appts Calendar Flow Boarding La…" at bounding box center [268, 121] width 537 height 243
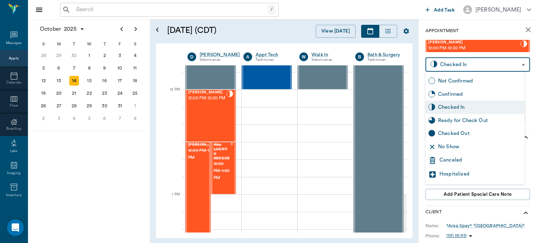
click at [478, 123] on div "Ready for Check Out" at bounding box center [480, 121] width 84 height 8
type input "READY_TO_CHECKOUT"
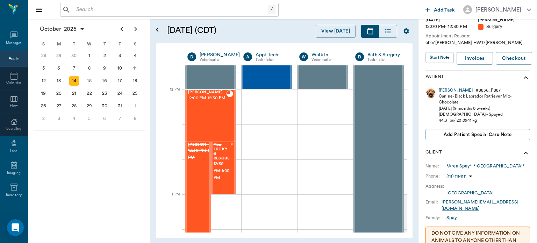
scroll to position [55, 0]
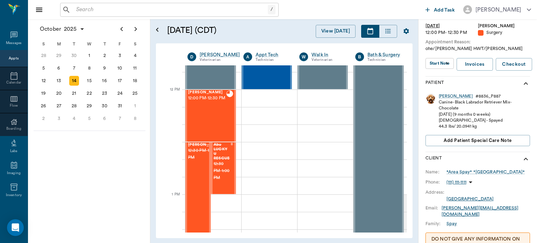
click at [446, 101] on div "Canine - Black Labrador Retriever Mix - Chocolate" at bounding box center [484, 105] width 91 height 12
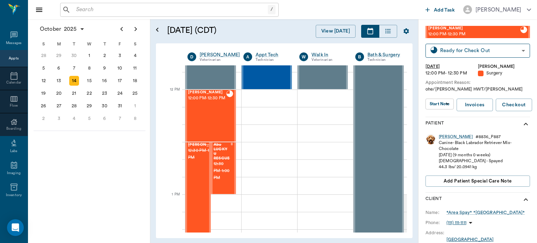
scroll to position [0, 0]
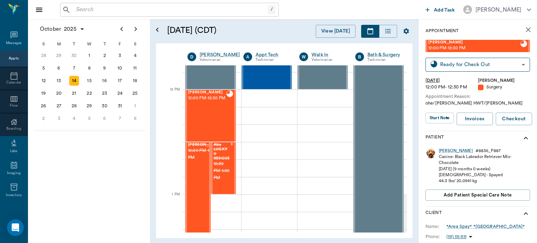
click at [445, 119] on body "/ ​ Add Task Dr. Bert Ellsworth Nectar Messages Appts Calendar Flow Boarding La…" at bounding box center [268, 121] width 537 height 243
click at [450, 132] on button "View Surgery" at bounding box center [435, 132] width 29 height 8
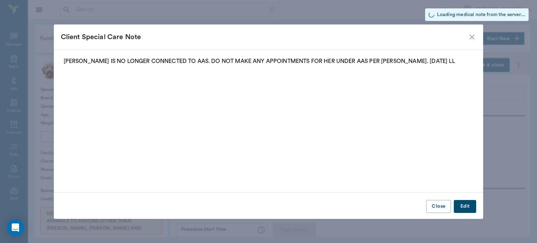
type input "63ec2f075fda476ae8351a4d"
type input "682b670d8bdc6f7f8feef3db"
type input "OHE"
type input "2"
type input "[DATE]"
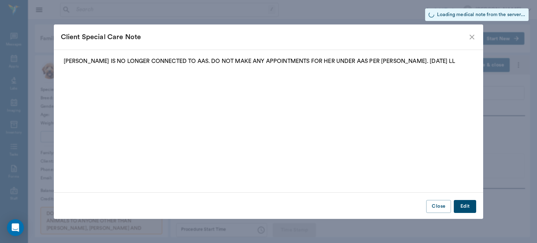
type input "01:00 PM"
type input "01:10 PM"
type input "1.00"
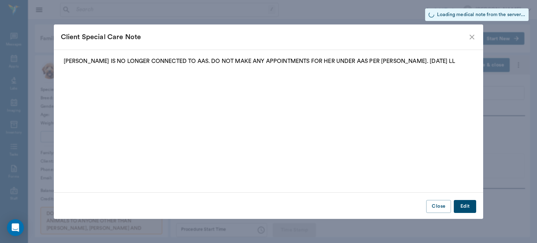
type input "1.00"
type textarea "NEGATIVE"
click at [473, 37] on icon "close" at bounding box center [472, 37] width 8 height 8
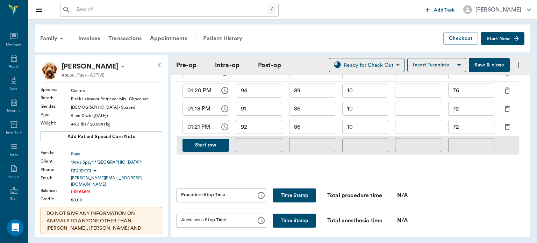
scroll to position [399, 0]
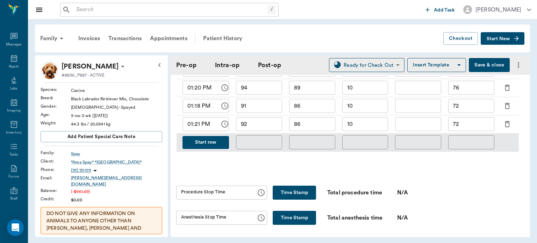
click at [288, 197] on button "Time Stamp" at bounding box center [294, 193] width 43 height 14
type input "01:37 PM"
click at [290, 219] on button "Time Stamp" at bounding box center [294, 218] width 43 height 14
type input "01:37 PM"
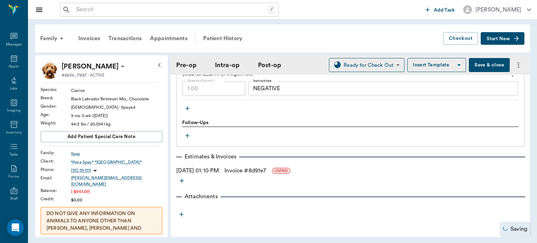
scroll to position [863, 0]
